Goal: Task Accomplishment & Management: Use online tool/utility

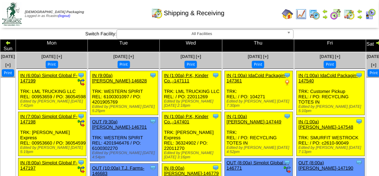
click at [368, 14] on img at bounding box center [370, 14] width 11 height 11
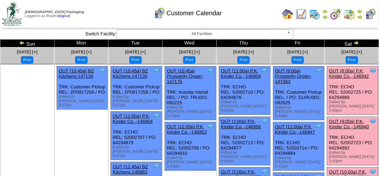
click at [351, 76] on link "OUT (8:00a) P.K, Kinder Co.,-146942" at bounding box center [349, 73] width 40 height 11
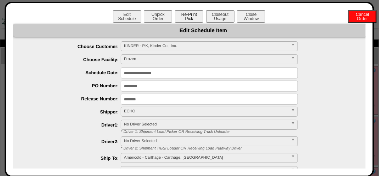
click at [189, 17] on button "Re-Print Pick" at bounding box center [189, 16] width 28 height 12
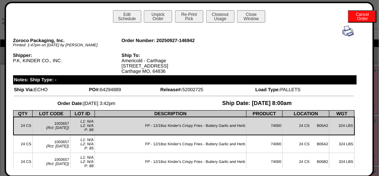
click at [343, 33] on img at bounding box center [348, 31] width 11 height 11
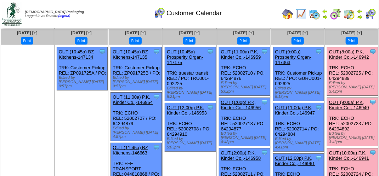
scroll to position [35, 0]
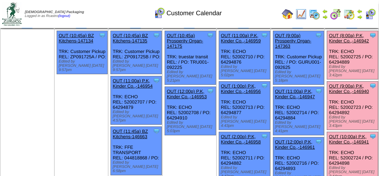
click at [351, 84] on link "OUT (9:00a) P.K, Kinder Co.,-146940" at bounding box center [349, 89] width 40 height 11
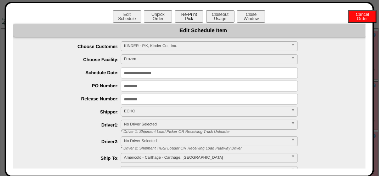
click at [187, 18] on button "Re-Print Pick" at bounding box center [189, 16] width 28 height 12
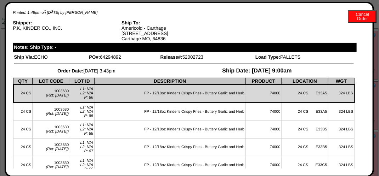
scroll to position [0, 0]
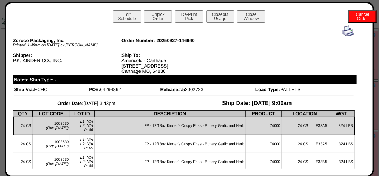
click at [343, 32] on img at bounding box center [348, 31] width 11 height 11
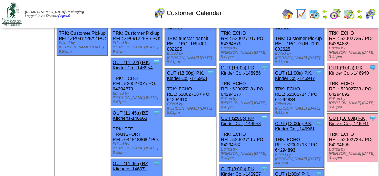
scroll to position [71, 0]
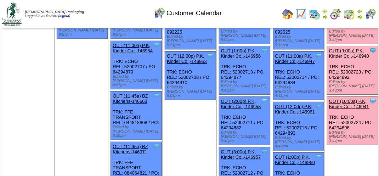
click at [343, 99] on link "OUT (10:00a) P.K, Kinder Co.,-146941" at bounding box center [349, 104] width 40 height 11
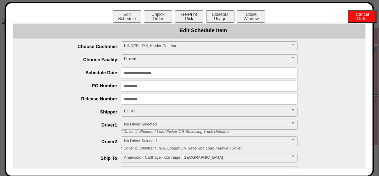
click at [187, 17] on button "Re-Print Pick" at bounding box center [189, 16] width 28 height 12
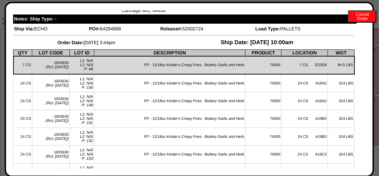
scroll to position [0, 0]
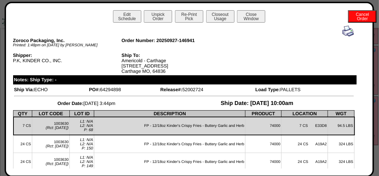
click at [343, 34] on img at bounding box center [348, 31] width 11 height 11
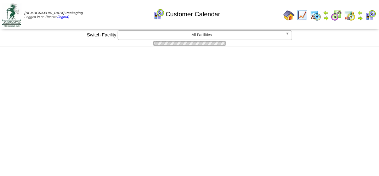
scroll to position [71, 0]
